Goal: Find contact information: Find contact information

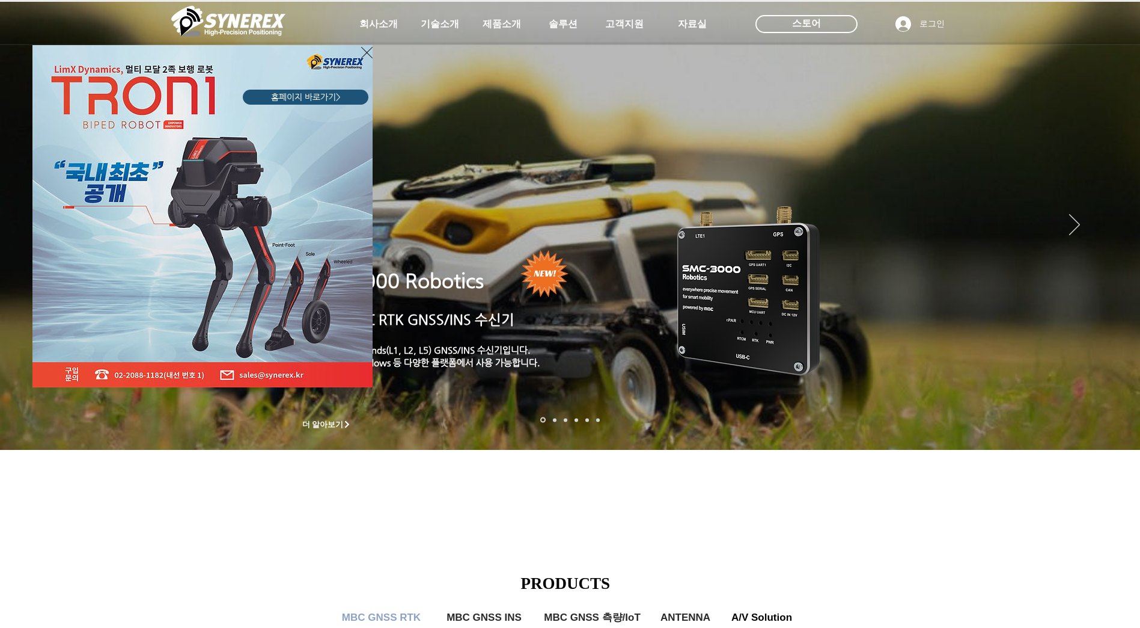
click at [380, 26] on div "LimX Dinamics" at bounding box center [570, 314] width 1140 height 628
click at [367, 54] on icon "사이트로 돌아가기" at bounding box center [366, 52] width 11 height 15
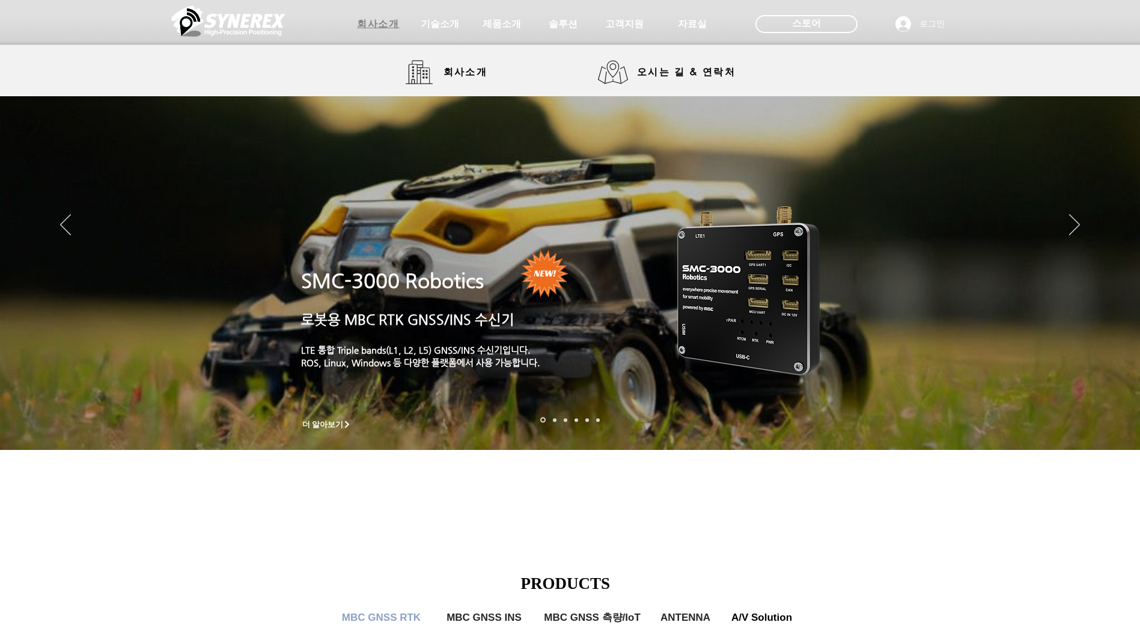
click at [388, 25] on span "회사소개" at bounding box center [378, 24] width 42 height 13
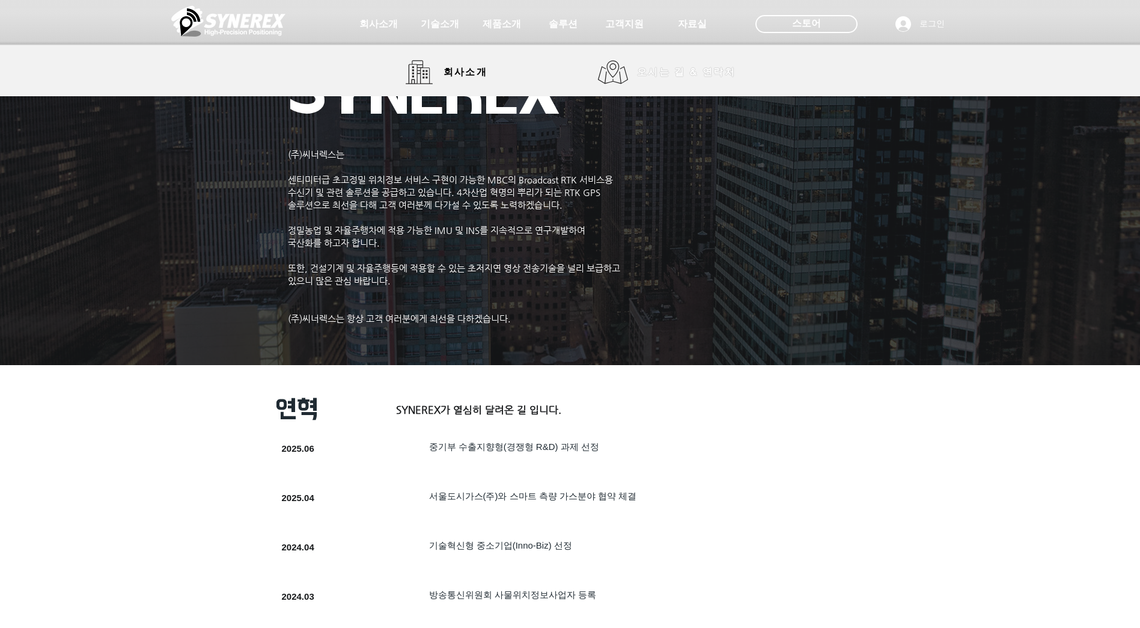
click at [682, 78] on span "오시는 길 & 연락처" at bounding box center [686, 72] width 99 height 13
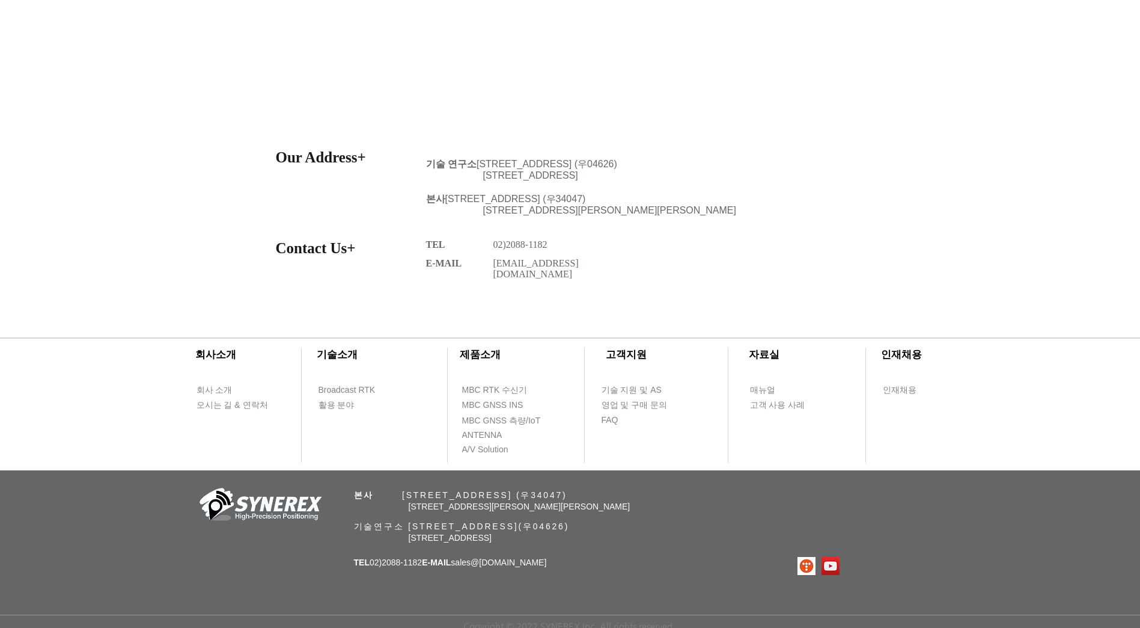
scroll to position [442, 0]
